Goal: Use online tool/utility: Utilize a website feature to perform a specific function

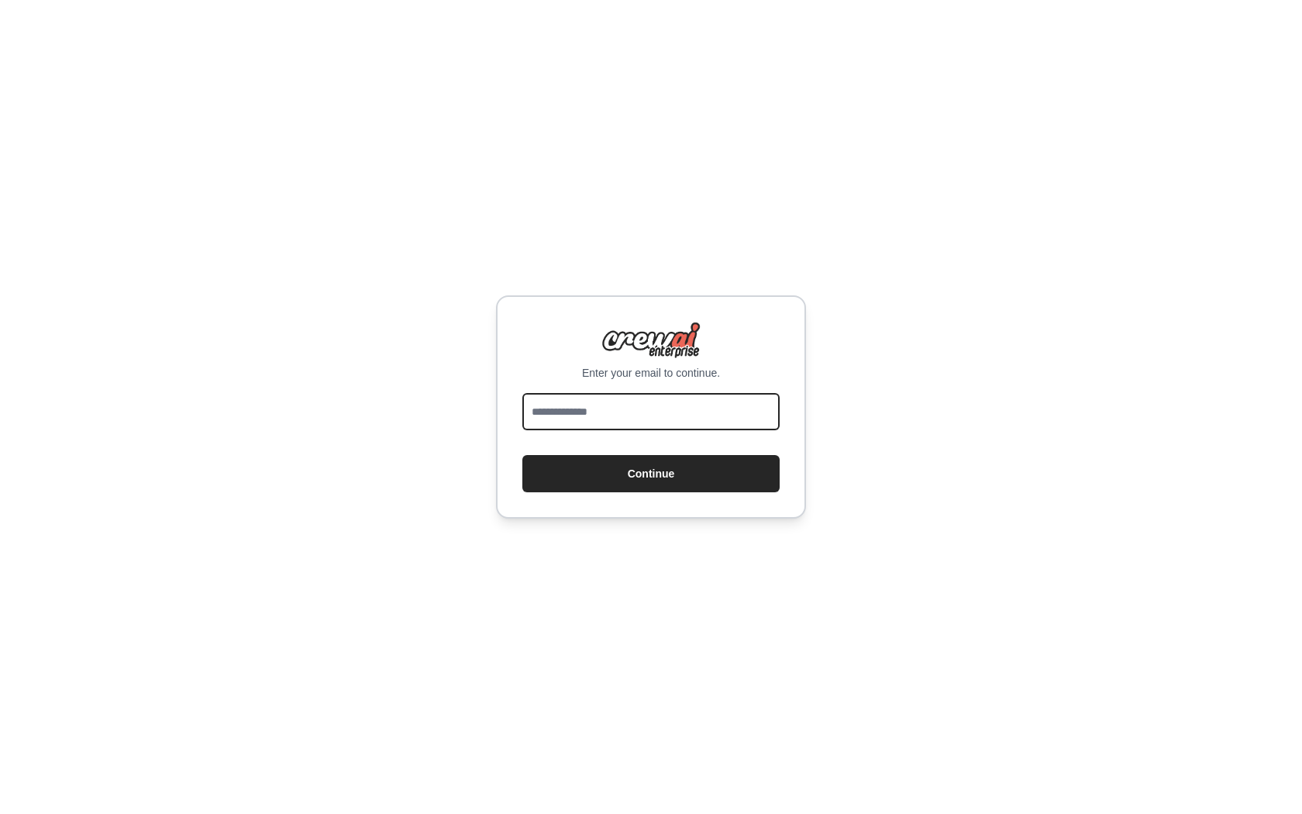
type input "**********"
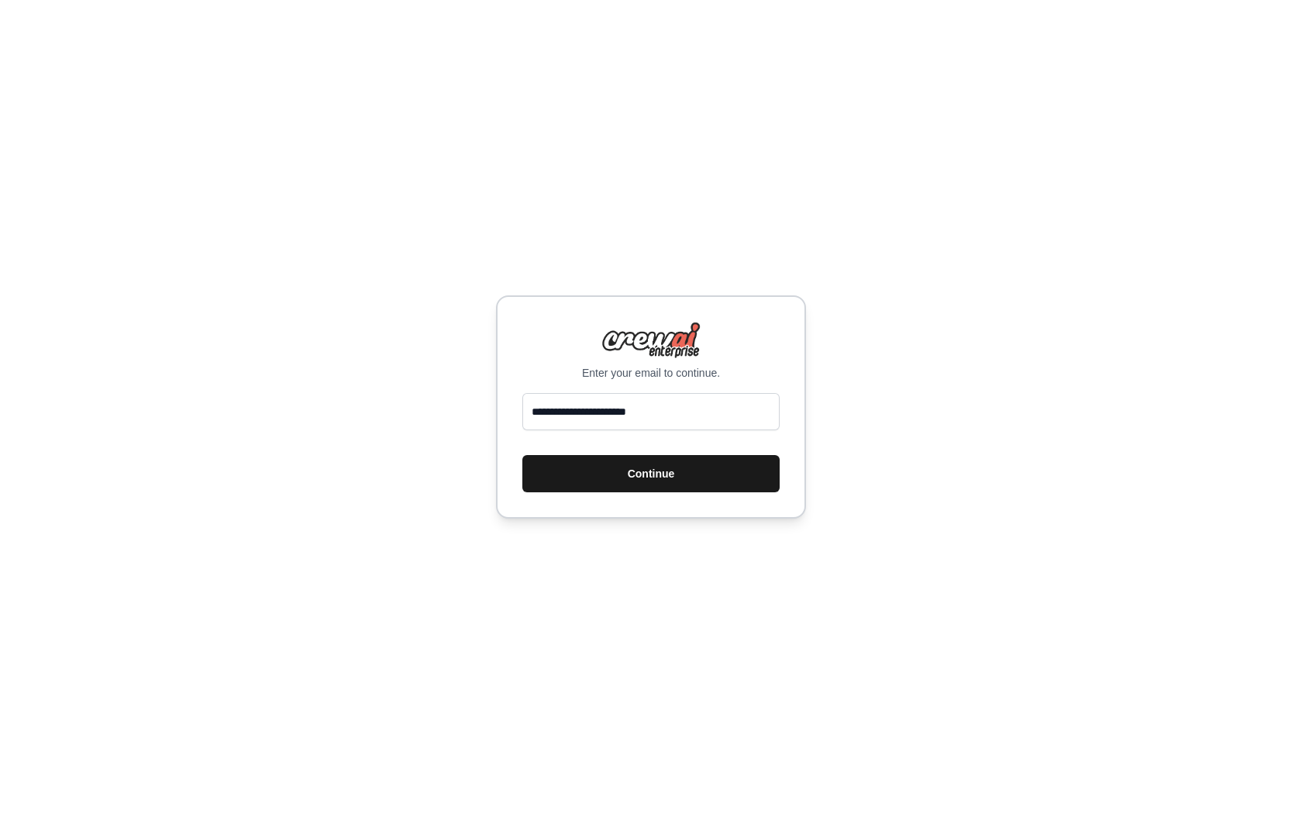
click at [660, 471] on button "Continue" at bounding box center [650, 473] width 257 height 37
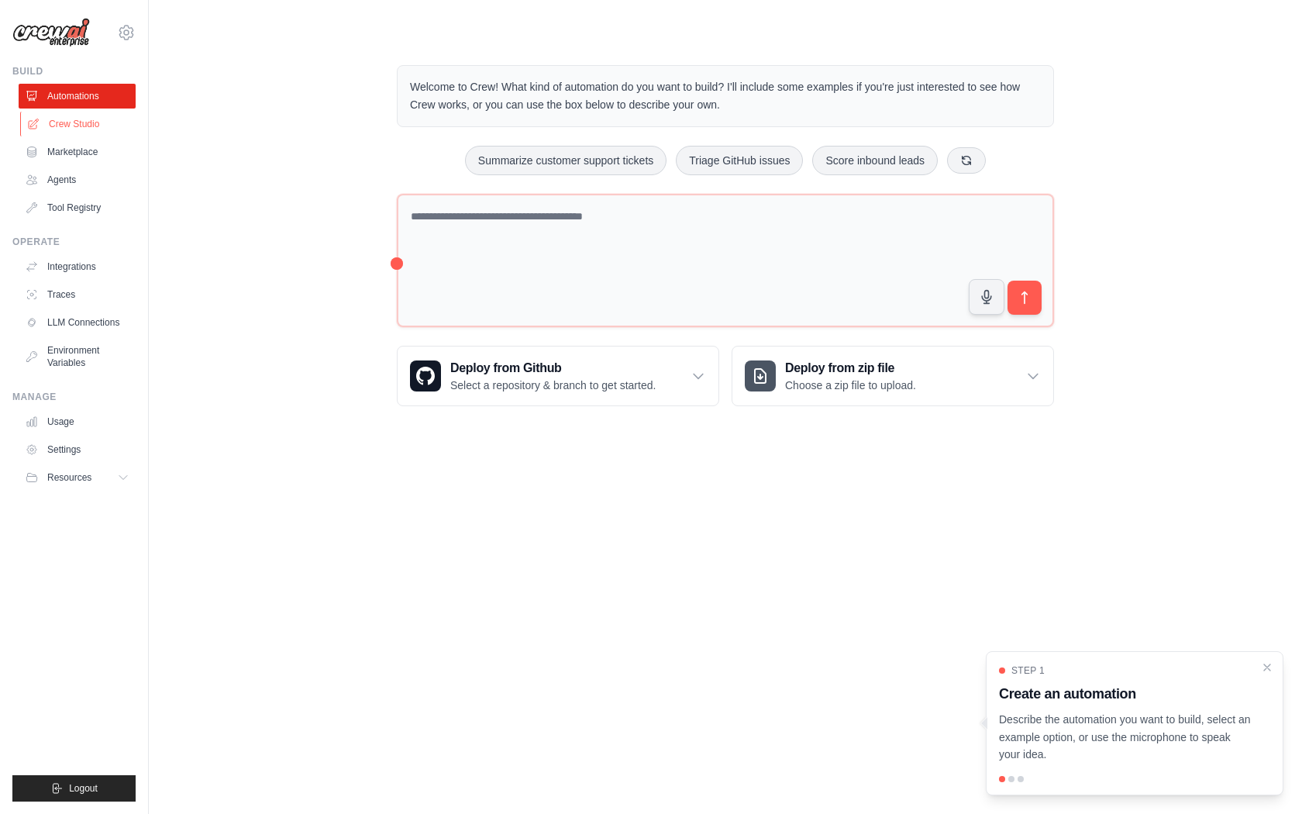
click at [109, 125] on link "Crew Studio" at bounding box center [78, 124] width 117 height 25
click at [88, 124] on link "Crew Studio" at bounding box center [78, 124] width 117 height 25
click at [88, 124] on link "Crew Studio" at bounding box center [77, 124] width 117 height 25
click at [58, 183] on link "Agents" at bounding box center [78, 179] width 117 height 25
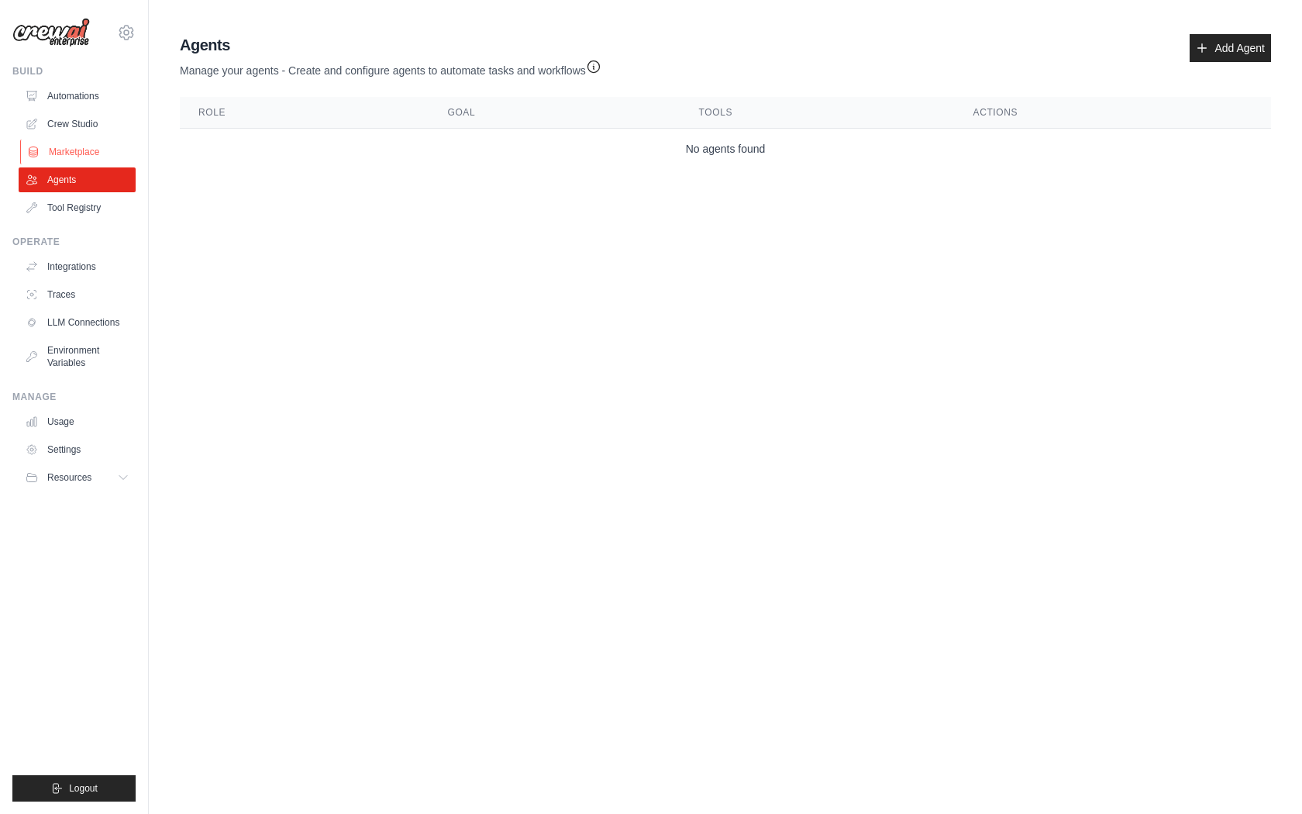
click at [66, 151] on link "Marketplace" at bounding box center [78, 152] width 117 height 25
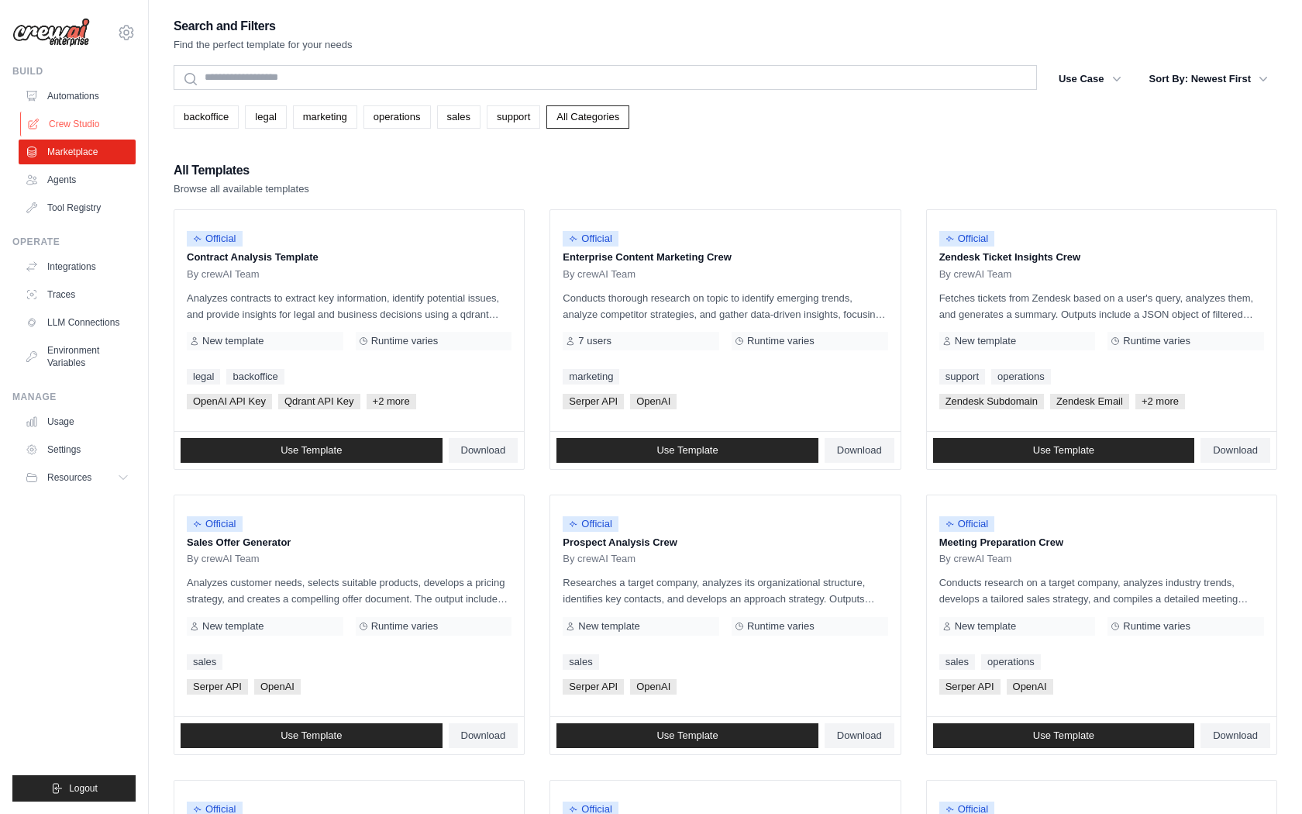
click at [74, 119] on link "Crew Studio" at bounding box center [78, 124] width 117 height 25
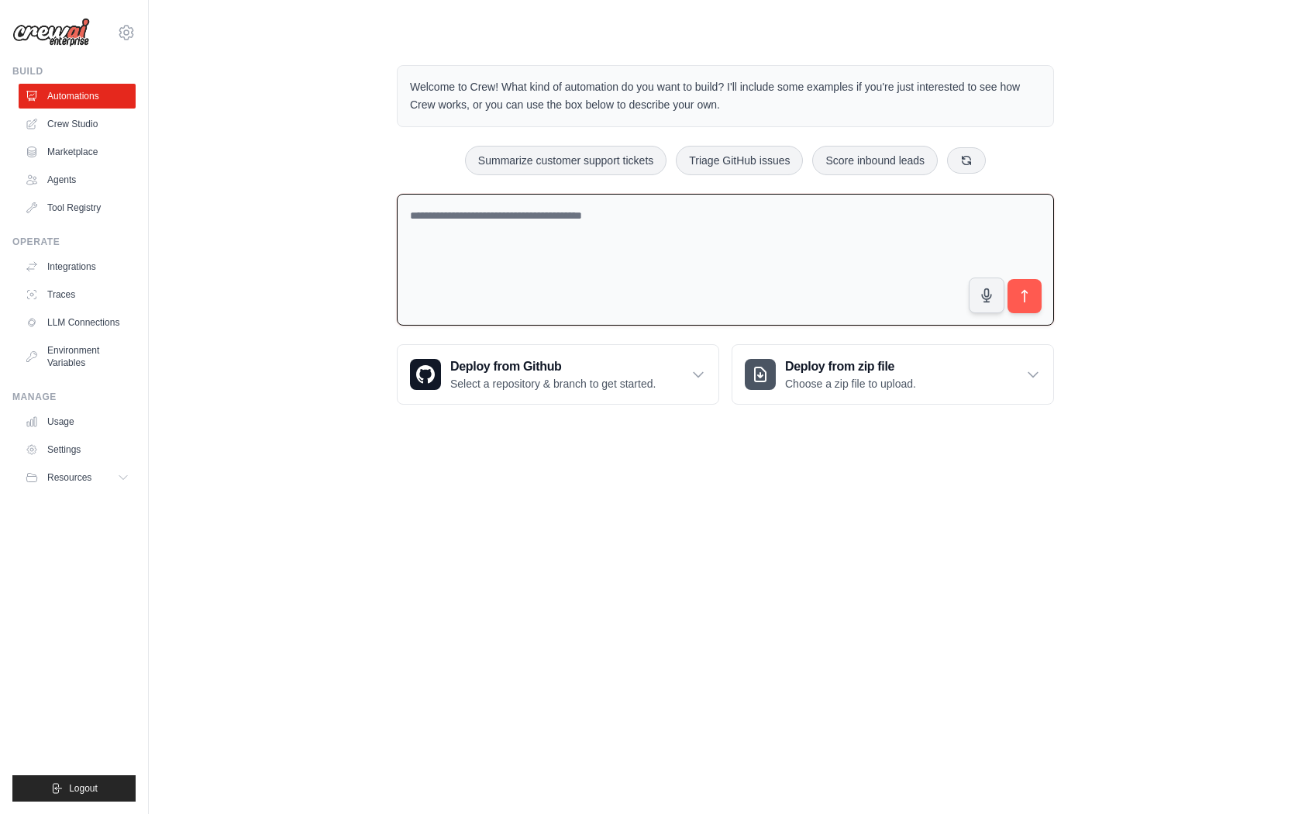
click at [457, 244] on textarea at bounding box center [725, 260] width 657 height 133
click at [991, 298] on icon "button" at bounding box center [987, 295] width 16 height 16
click at [1017, 299] on icon "submit" at bounding box center [1025, 296] width 16 height 16
click at [986, 299] on circle "button" at bounding box center [987, 295] width 14 height 14
type textarea "**********"
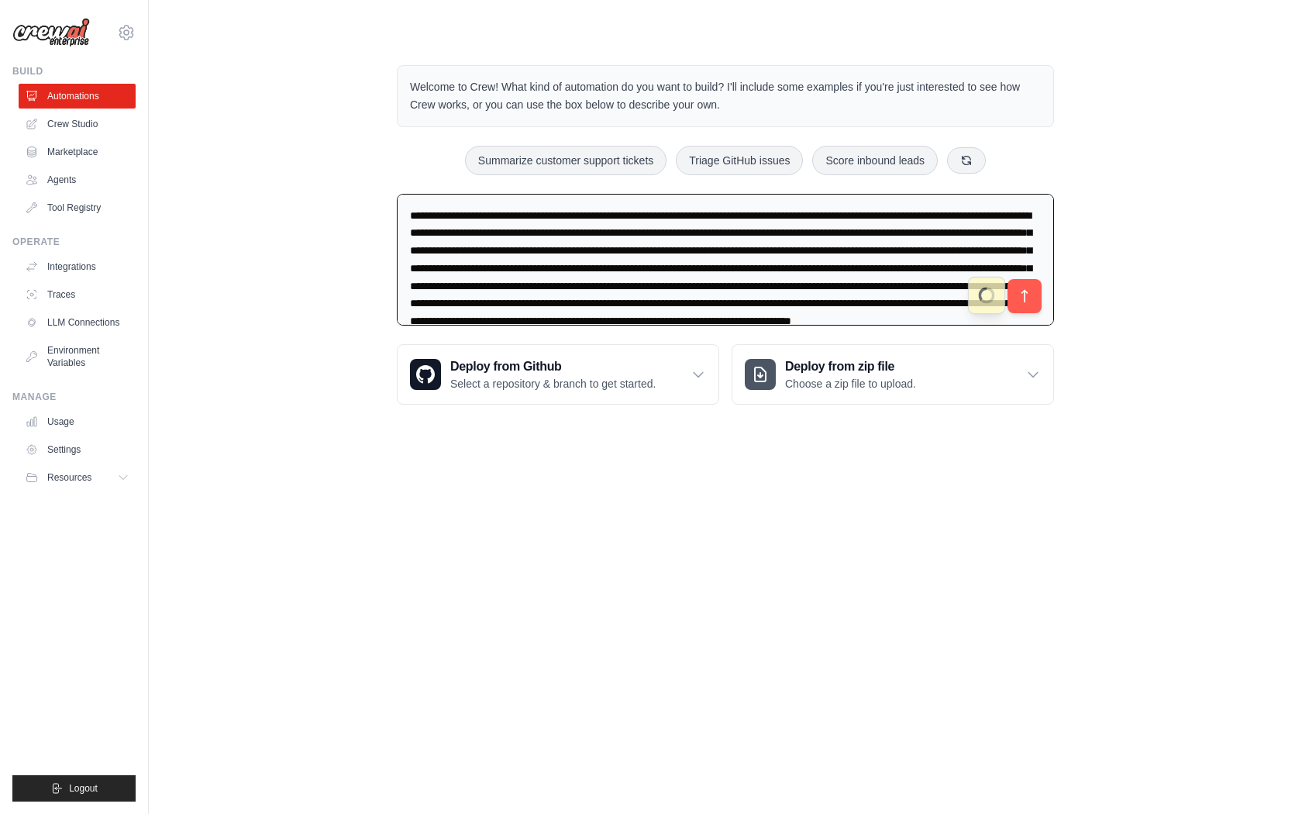
scroll to position [16, 0]
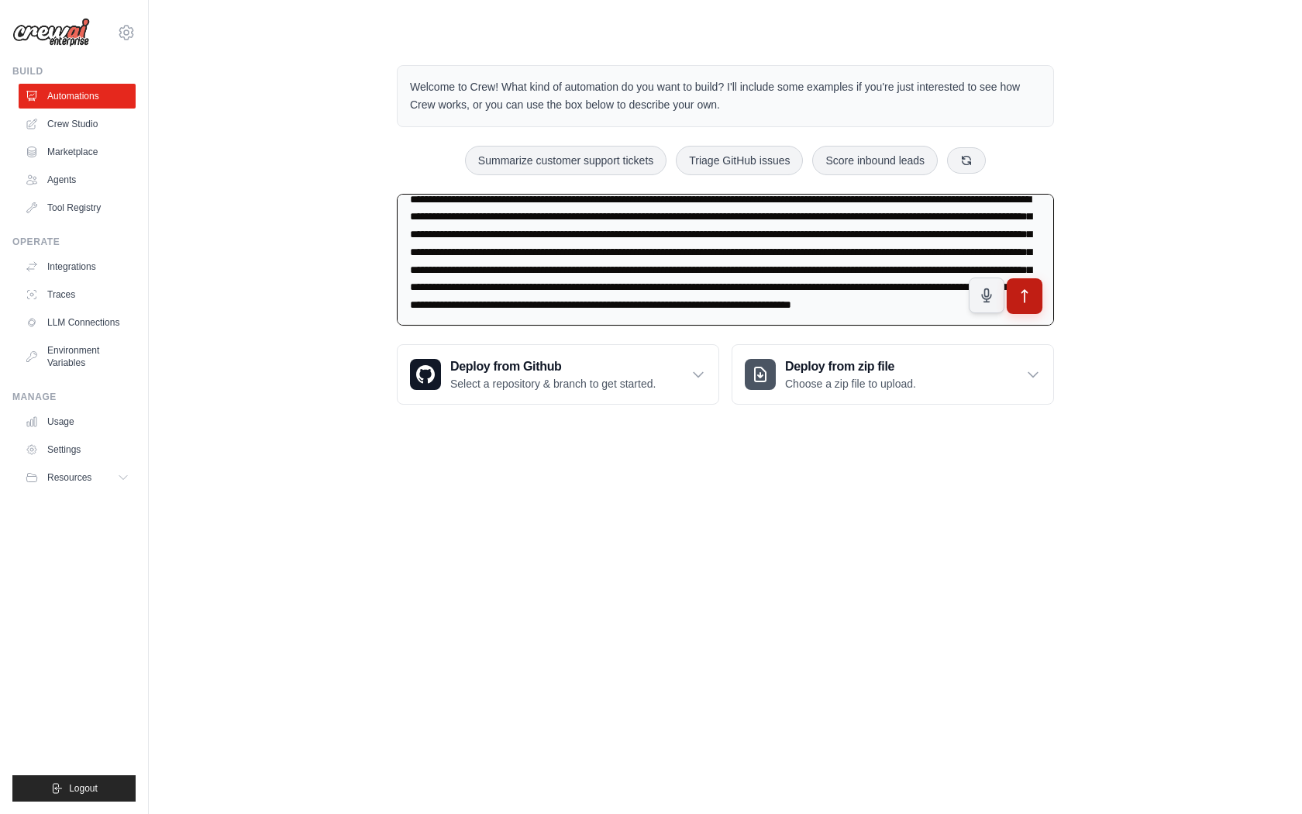
click at [1026, 296] on icon "submit" at bounding box center [1025, 296] width 16 height 16
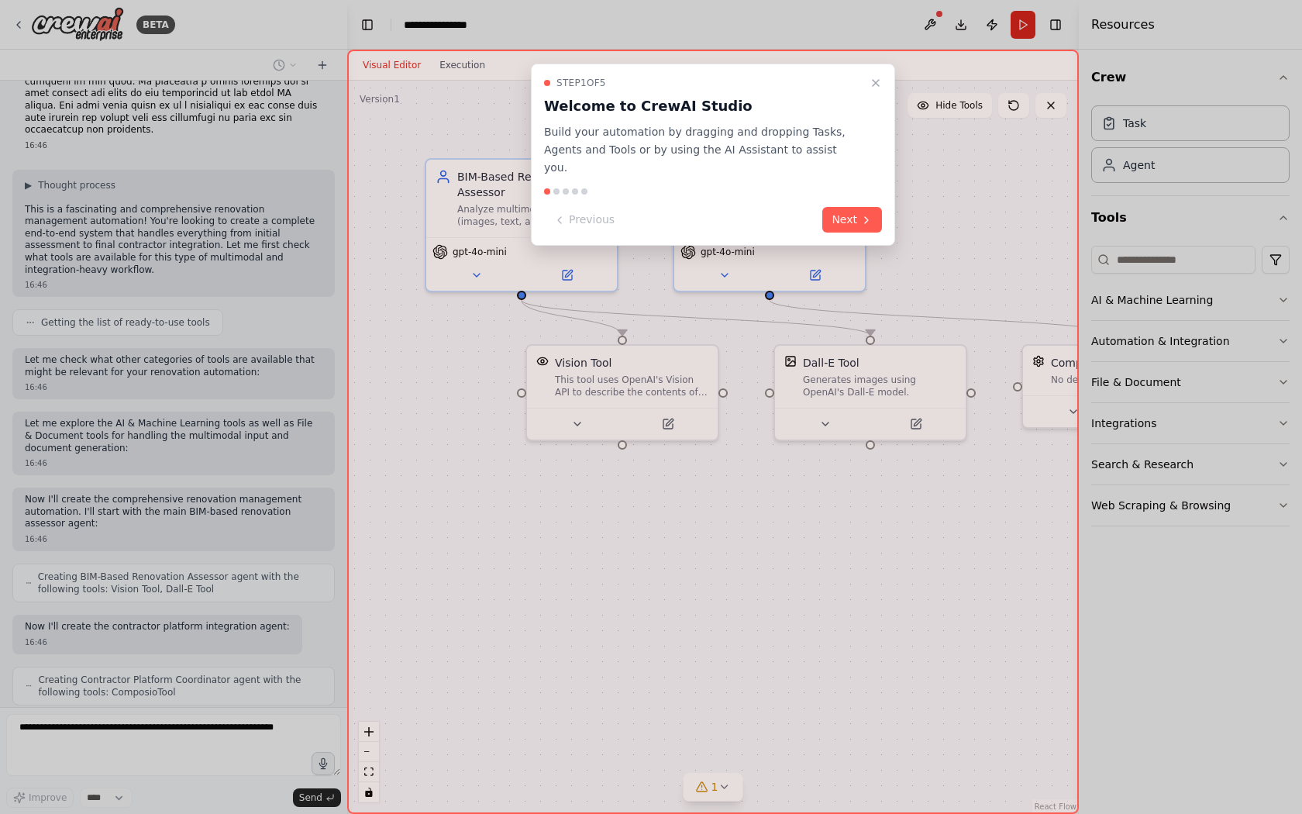
scroll to position [283, 0]
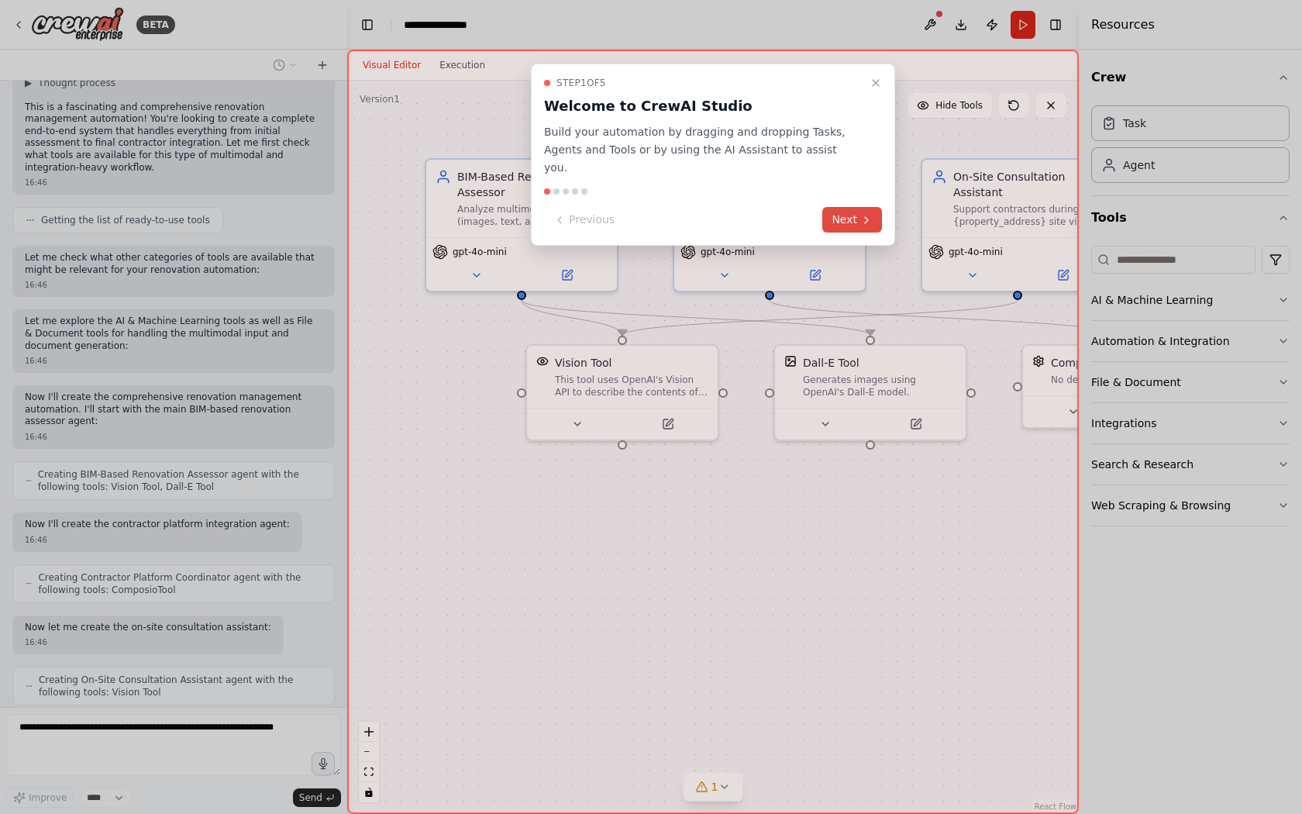
click at [839, 207] on button "Next" at bounding box center [852, 220] width 60 height 26
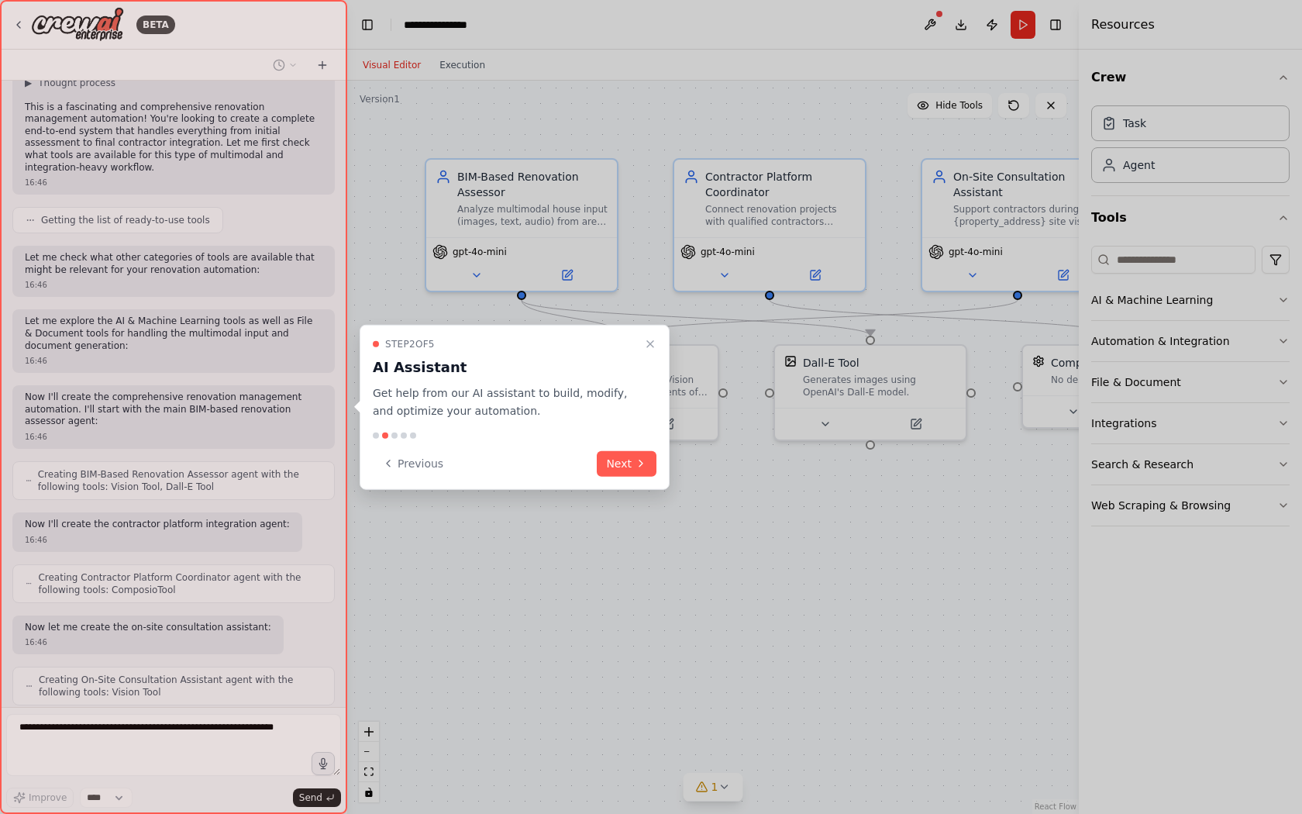
scroll to position [385, 0]
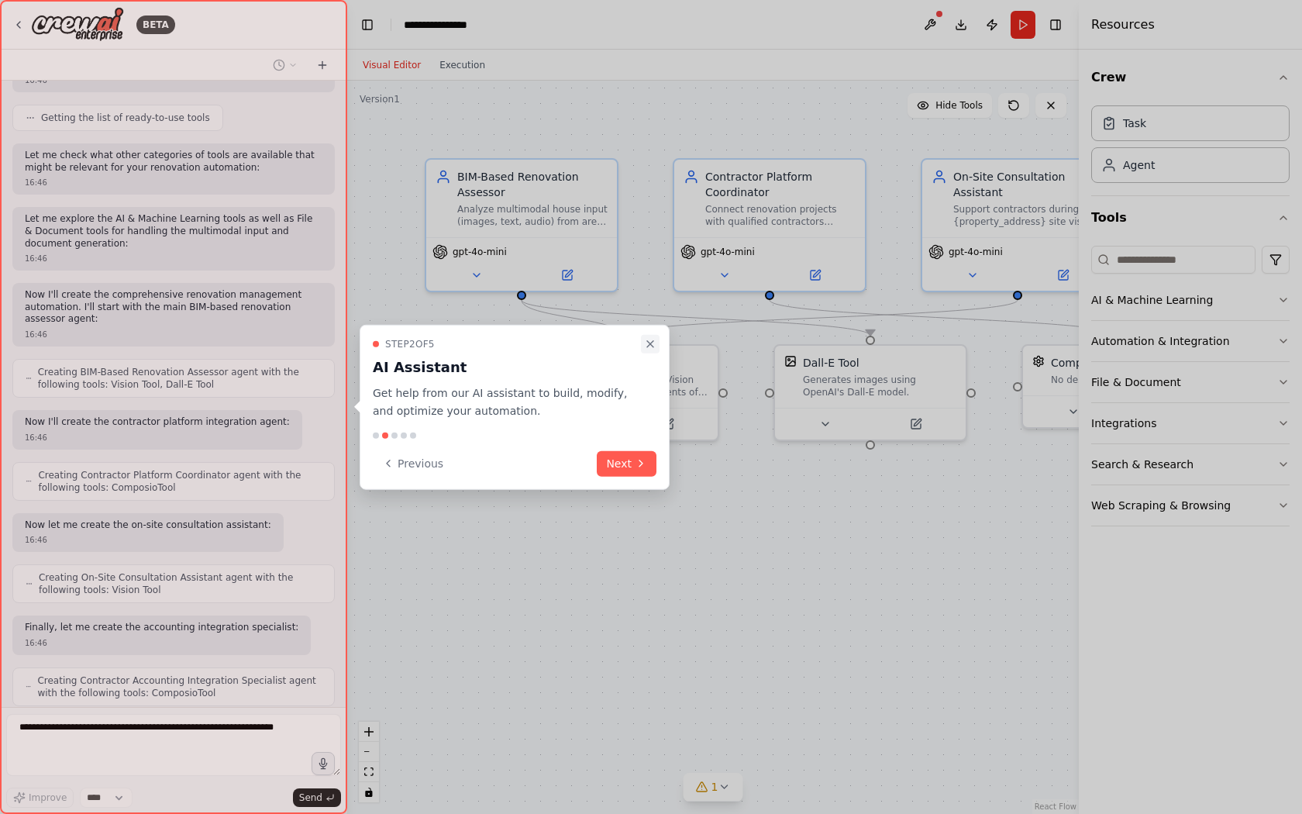
click at [650, 343] on icon "Close walkthrough" at bounding box center [650, 344] width 12 height 12
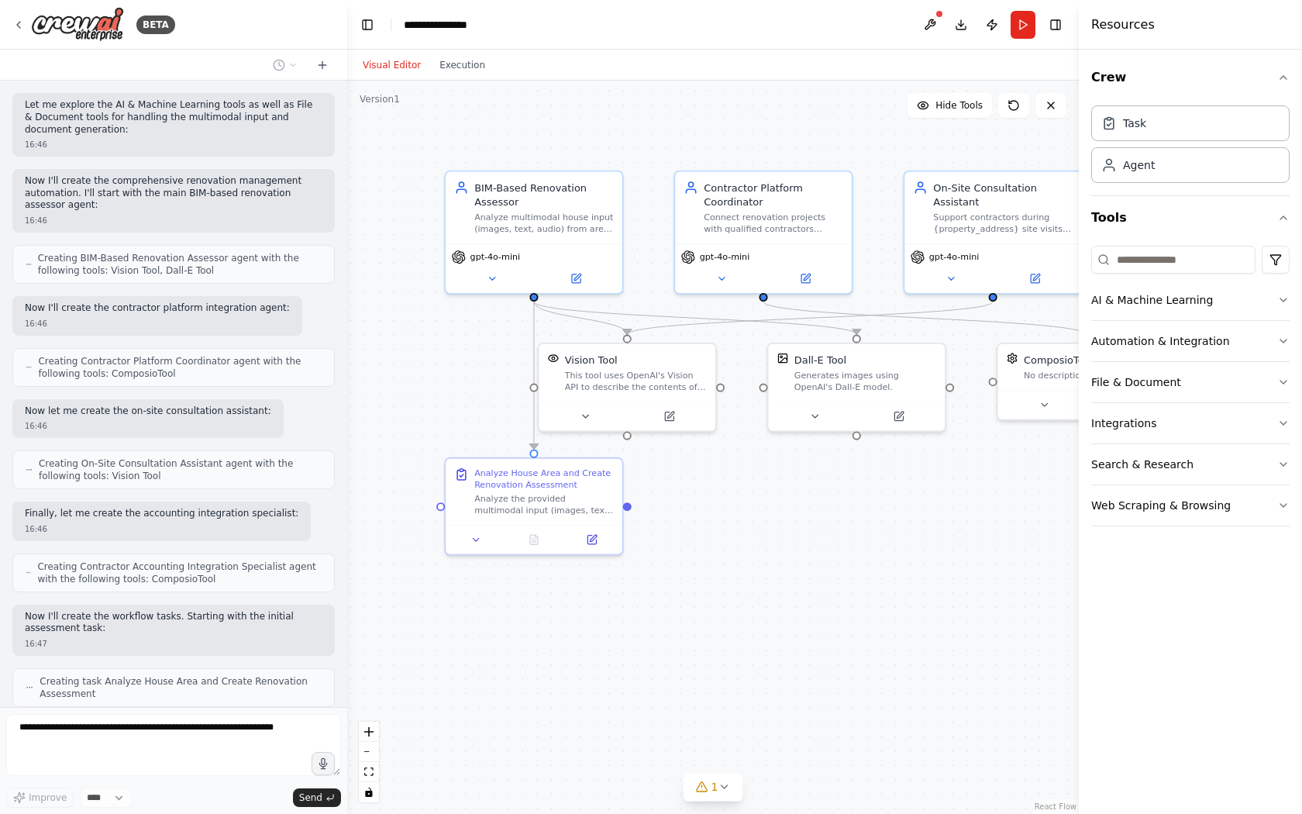
scroll to position [550, 0]
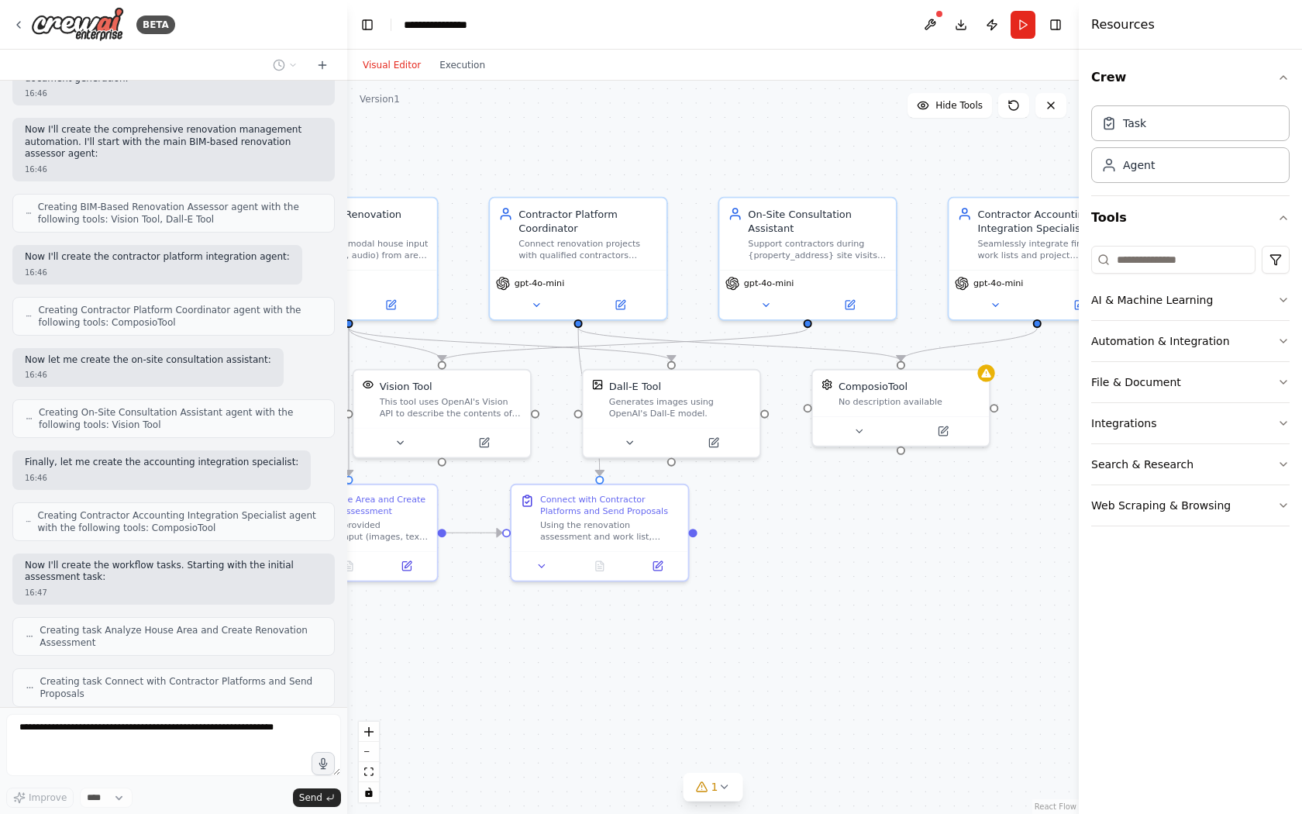
drag, startPoint x: 946, startPoint y: 140, endPoint x: 760, endPoint y: 166, distance: 187.1
click at [760, 166] on div ".deletable-edge-delete-btn { width: 20px; height: 20px; border: 0px solid #ffff…" at bounding box center [713, 447] width 732 height 733
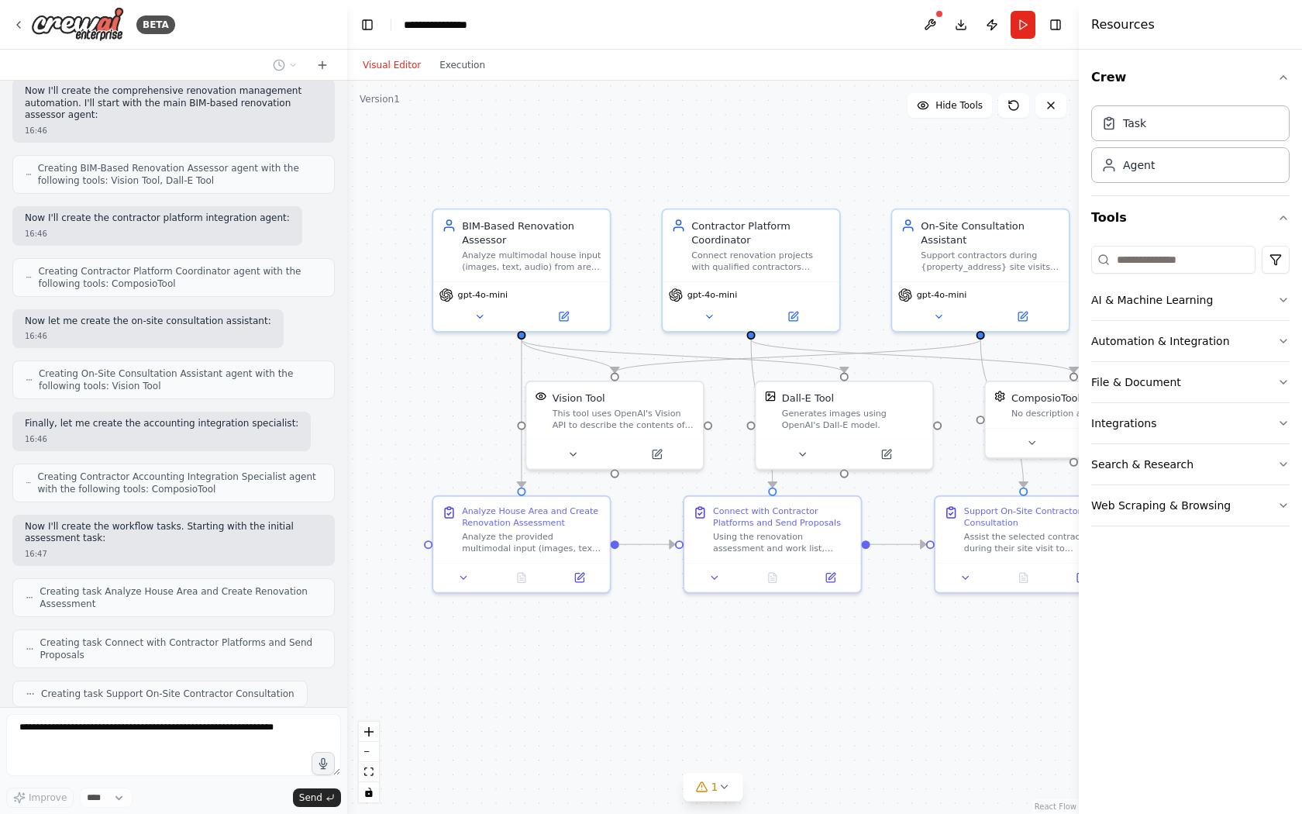
drag, startPoint x: 726, startPoint y: 171, endPoint x: 899, endPoint y: 182, distance: 173.3
click at [899, 182] on div ".deletable-edge-delete-btn { width: 20px; height: 20px; border: 0px solid #ffff…" at bounding box center [713, 447] width 732 height 733
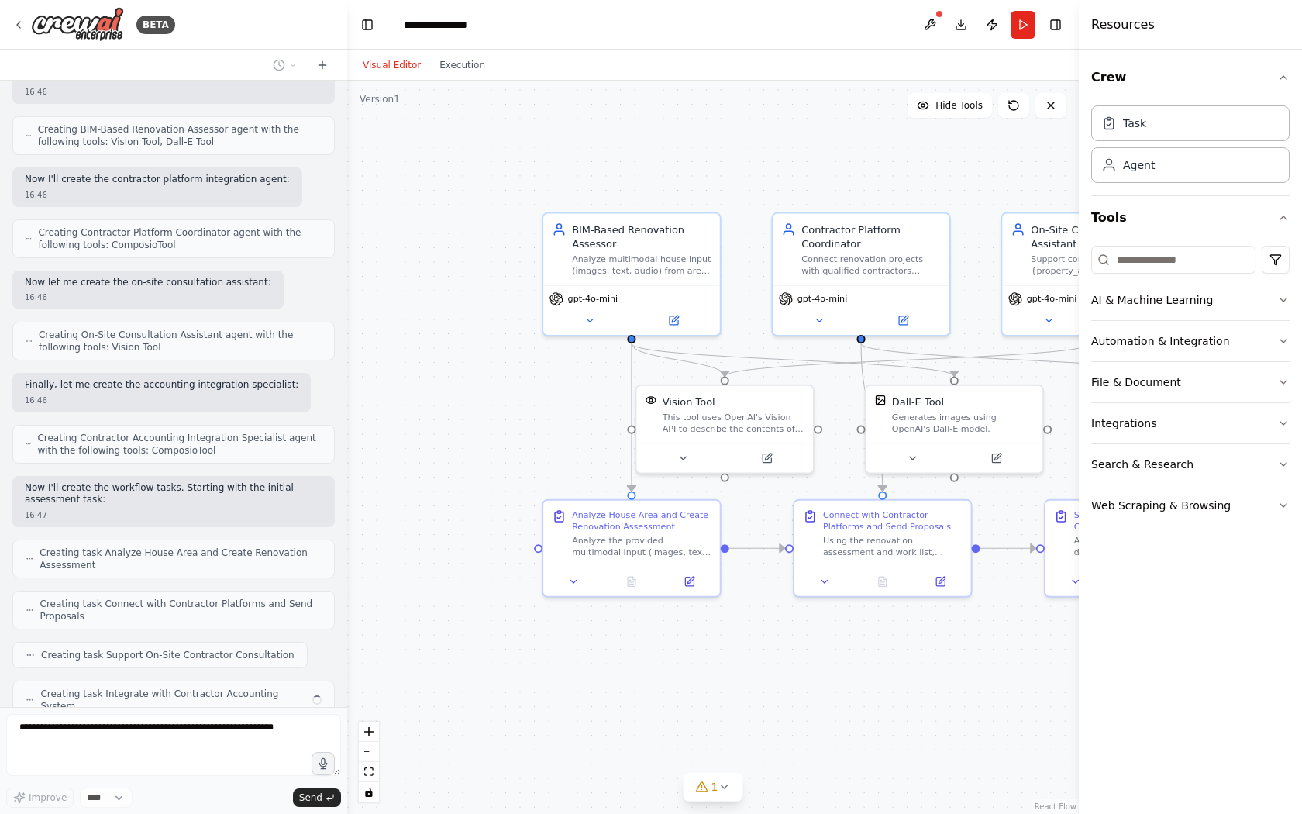
drag, startPoint x: 619, startPoint y: 188, endPoint x: 867, endPoint y: 223, distance: 251.3
click at [867, 223] on div ".deletable-edge-delete-btn { width: 20px; height: 20px; border: 0px solid #ffff…" at bounding box center [713, 447] width 732 height 733
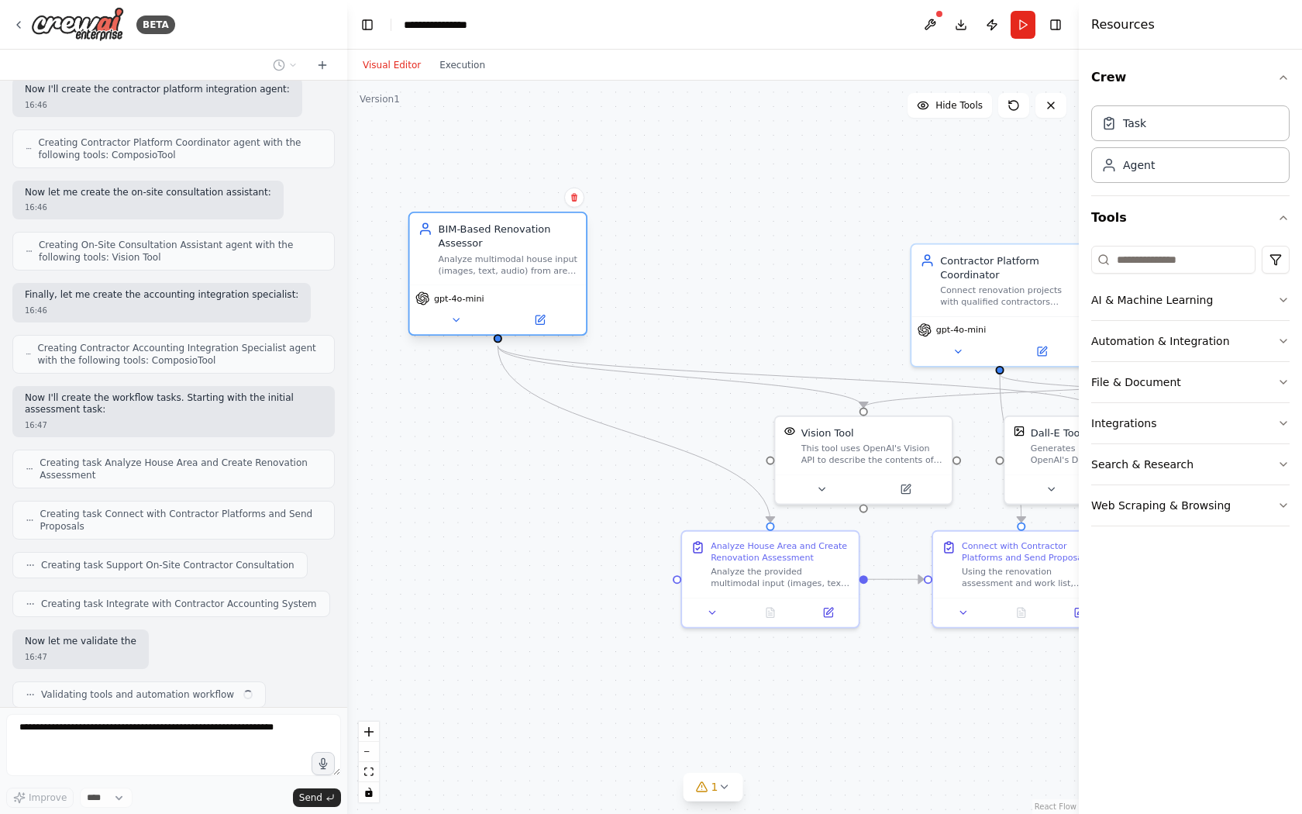
scroll to position [718, 0]
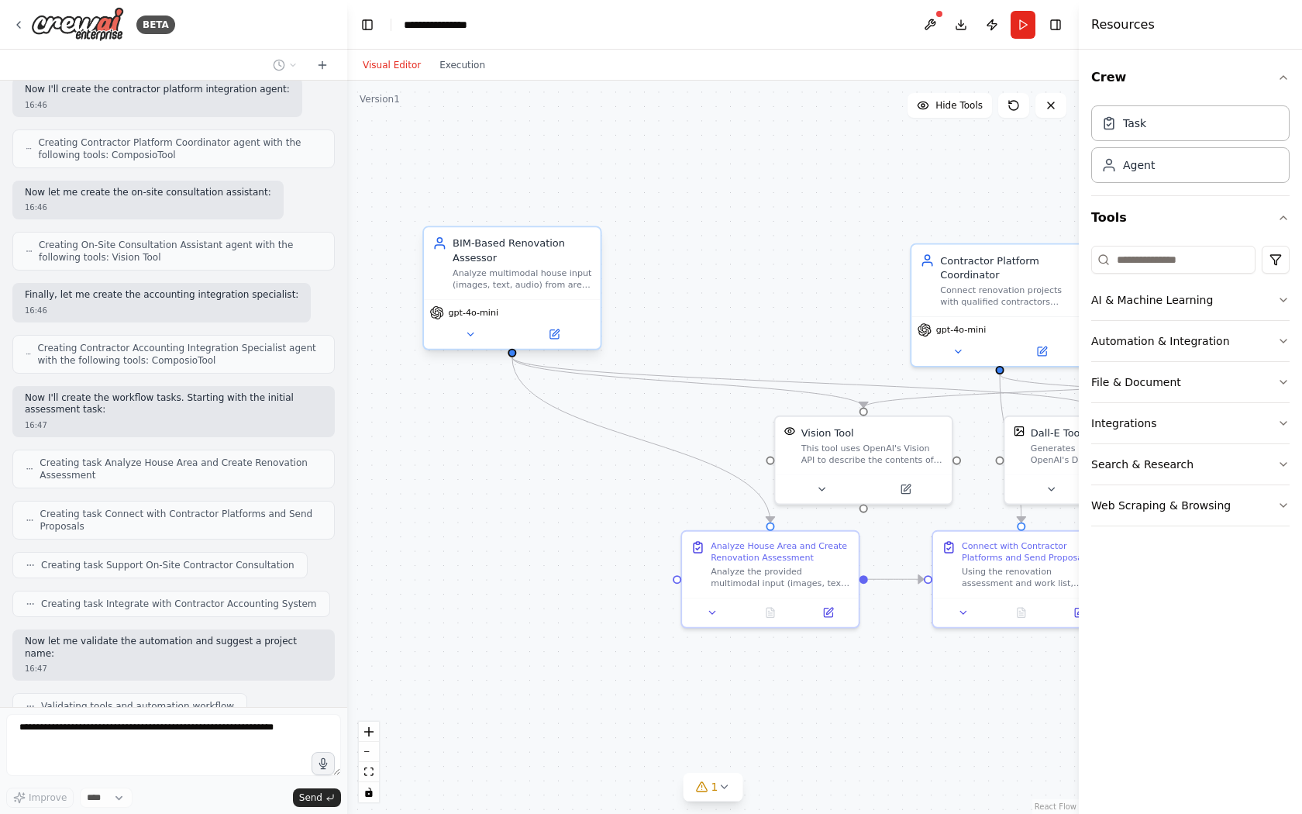
drag, startPoint x: 781, startPoint y: 279, endPoint x: 517, endPoint y: 269, distance: 263.8
click at [517, 269] on div "BIM-Based Renovation Assessor Analyze multimodal house input (images, text, aud…" at bounding box center [523, 263] width 140 height 54
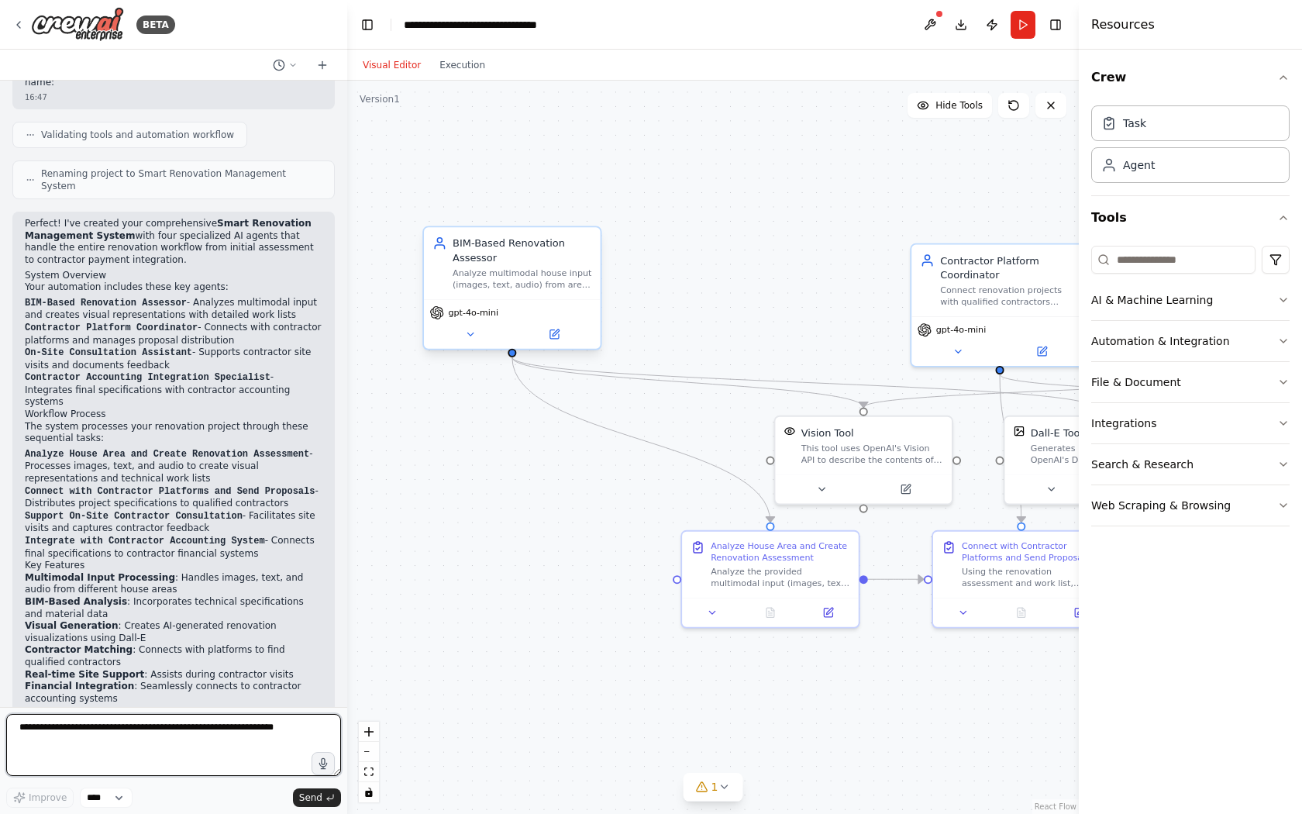
scroll to position [1301, 0]
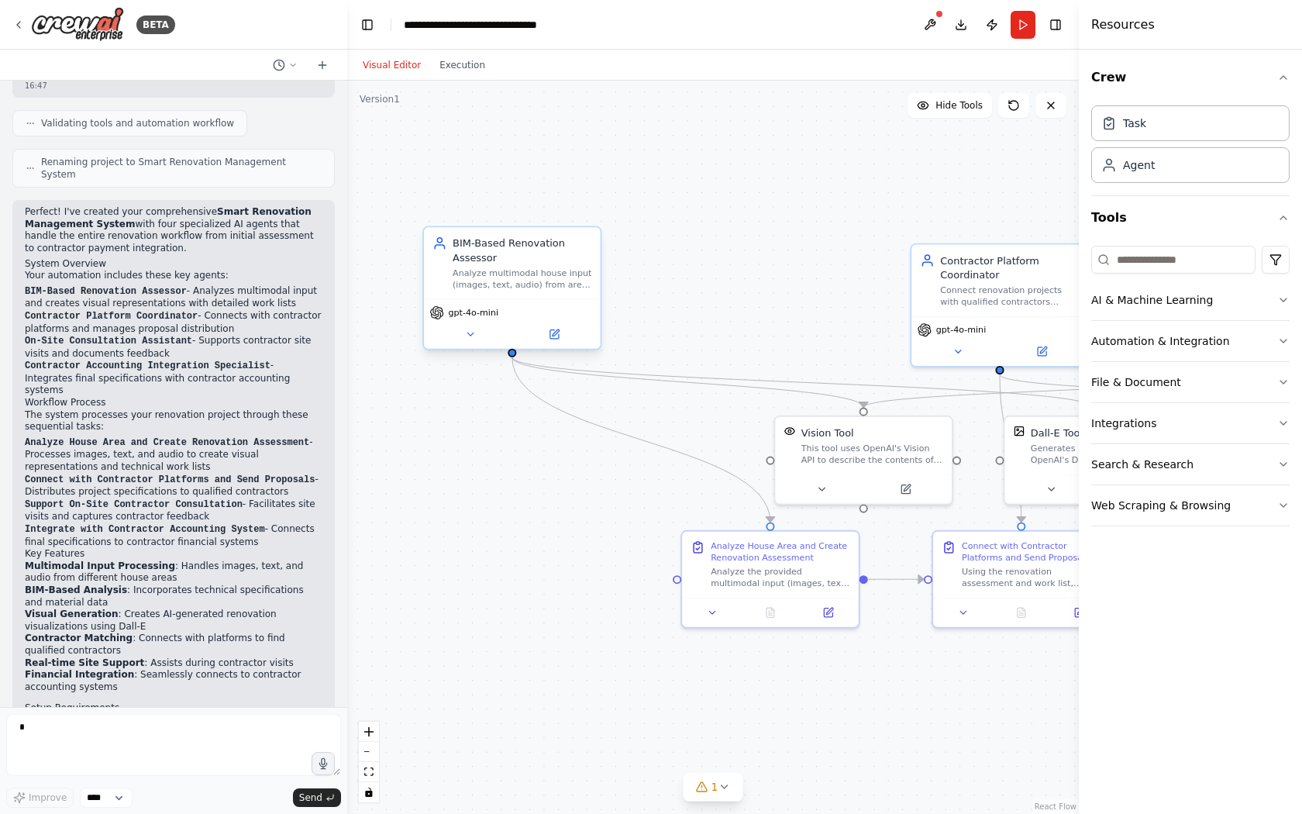
click at [517, 269] on div "Analyze multimodal house input (images, text, audio) from areas like {room_type…" at bounding box center [523, 278] width 140 height 23
